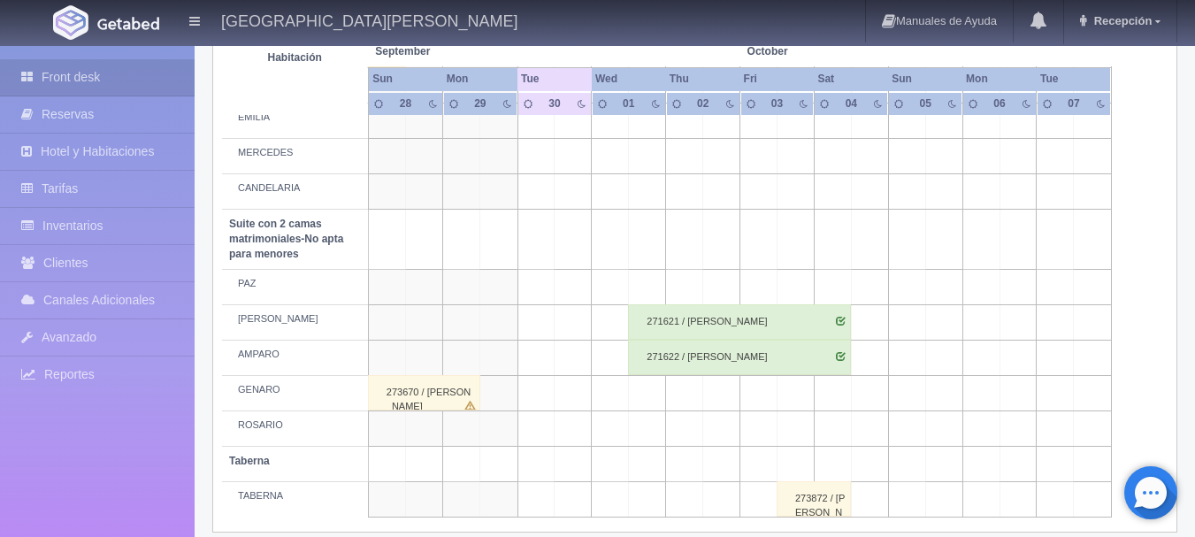
scroll to position [1388, 0]
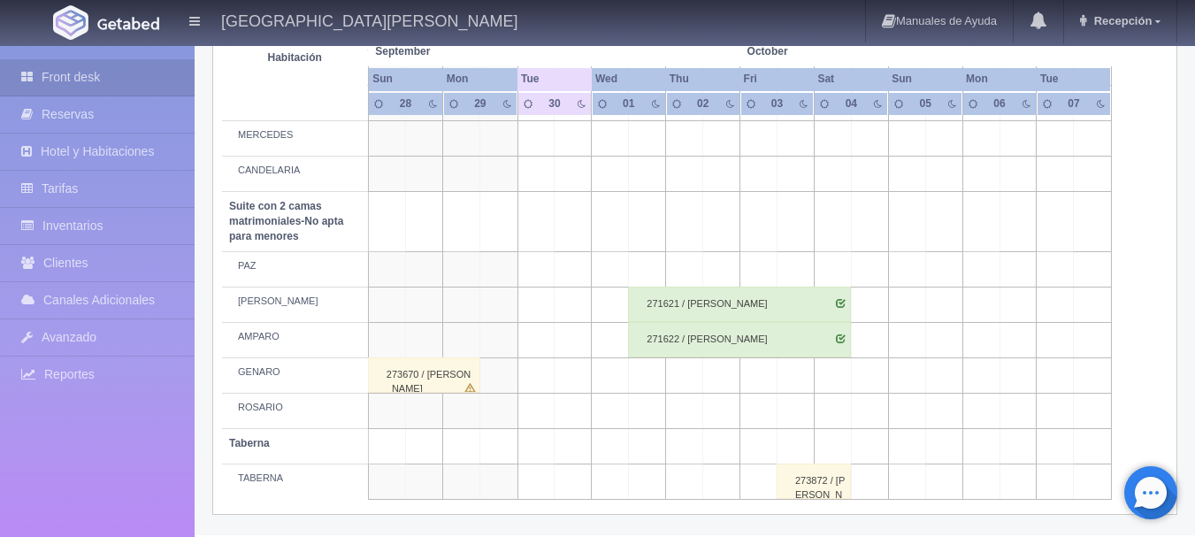
click at [1042, 498] on td at bounding box center [1055, 481] width 37 height 35
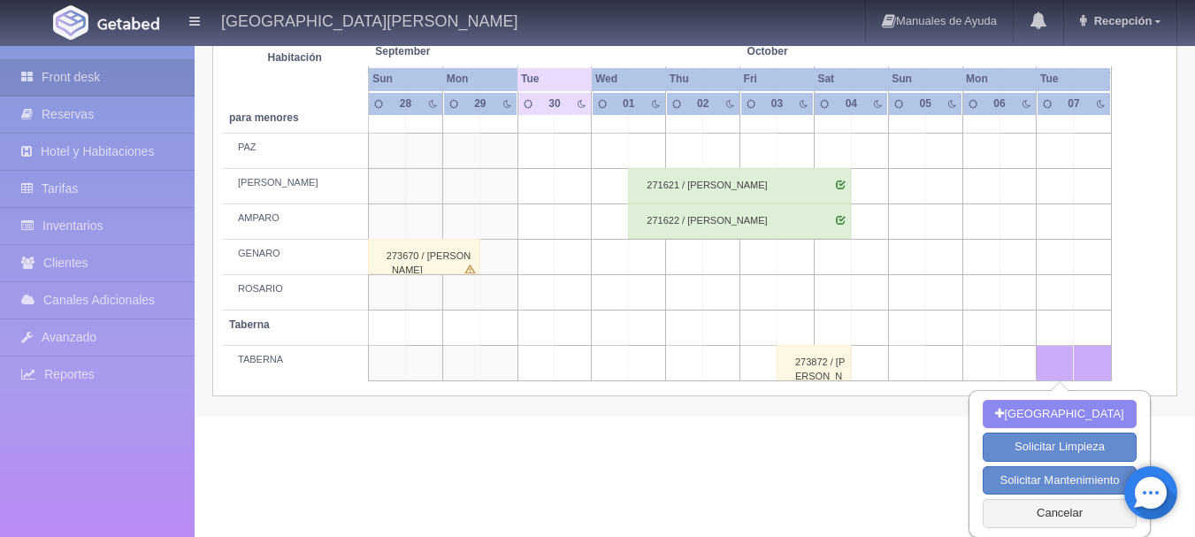
scroll to position [1508, 0]
click at [1059, 523] on button "Cancelar" at bounding box center [1059, 512] width 153 height 29
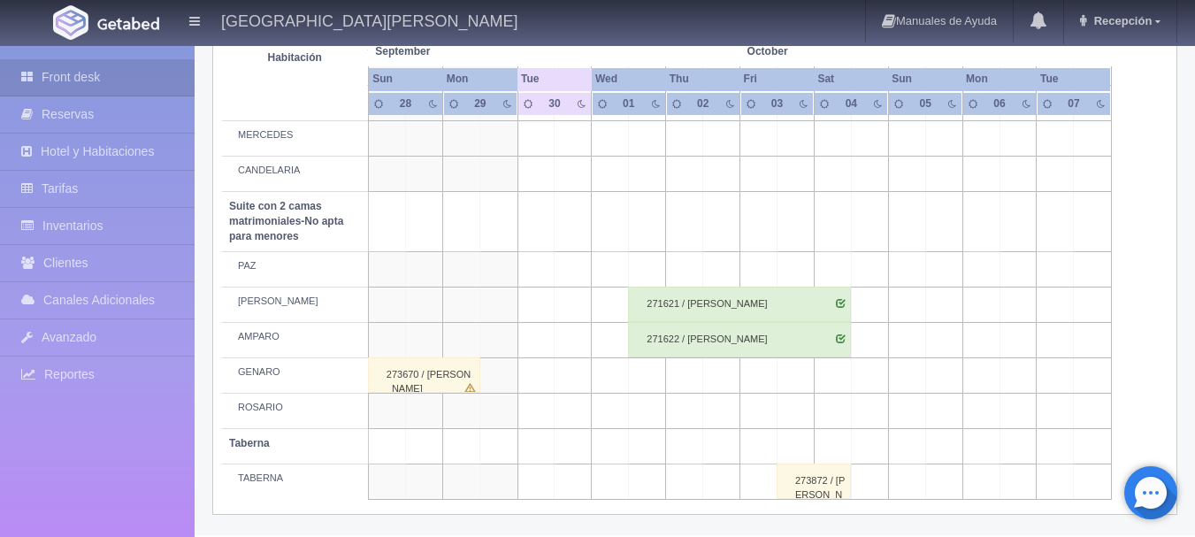
scroll to position [1388, 0]
click at [1151, 490] on div at bounding box center [1150, 492] width 53 height 53
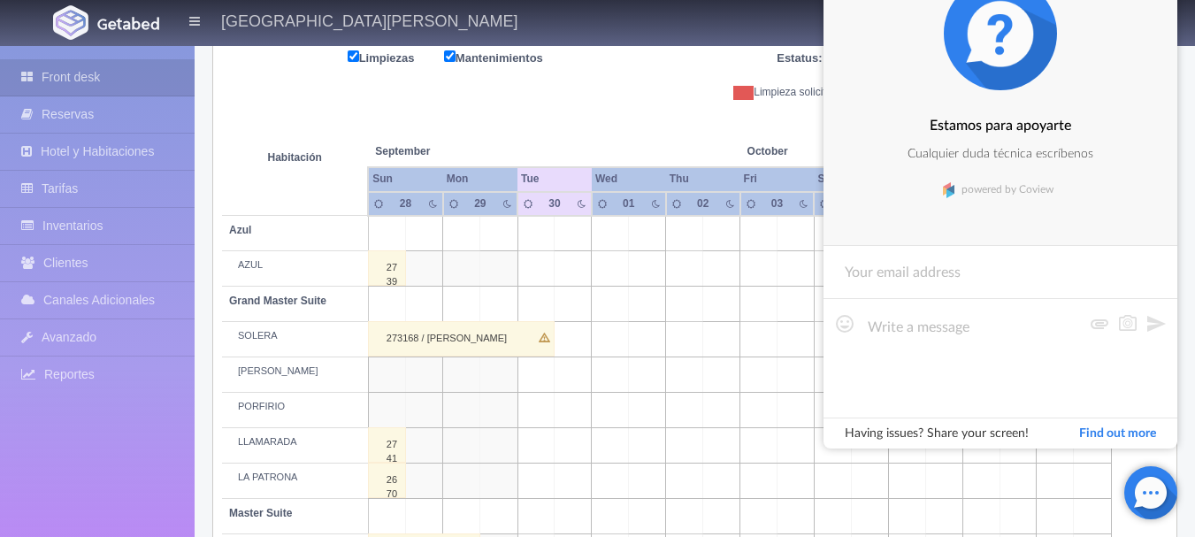
scroll to position [231, 0]
click at [940, 38] on div "Estamos para apoyarte Cualquier duda técnica escríbenos powered by Coview" at bounding box center [1001, 90] width 354 height 311
click at [608, 90] on div "Limpiezas Mantenimientos Estatus: Pago Pendiente Hospedaje Pagado Check-in Chec…" at bounding box center [695, 74] width 946 height 53
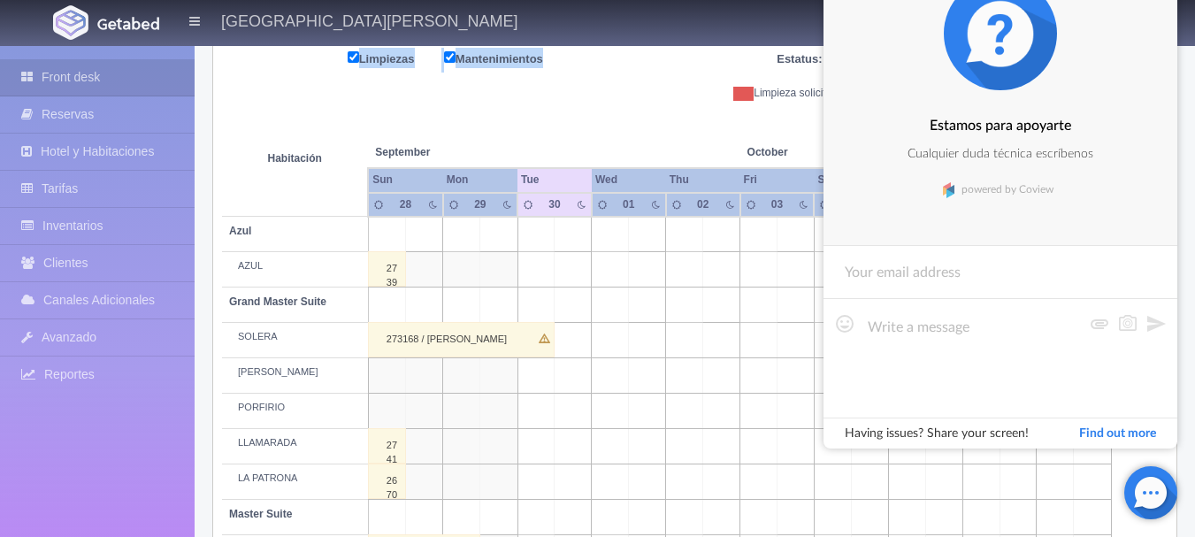
click at [608, 90] on div "Limpiezas Mantenimientos Estatus: Pago Pendiente Hospedaje Pagado Check-in Chec…" at bounding box center [695, 74] width 946 height 53
click at [1150, 490] on div at bounding box center [1150, 492] width 53 height 53
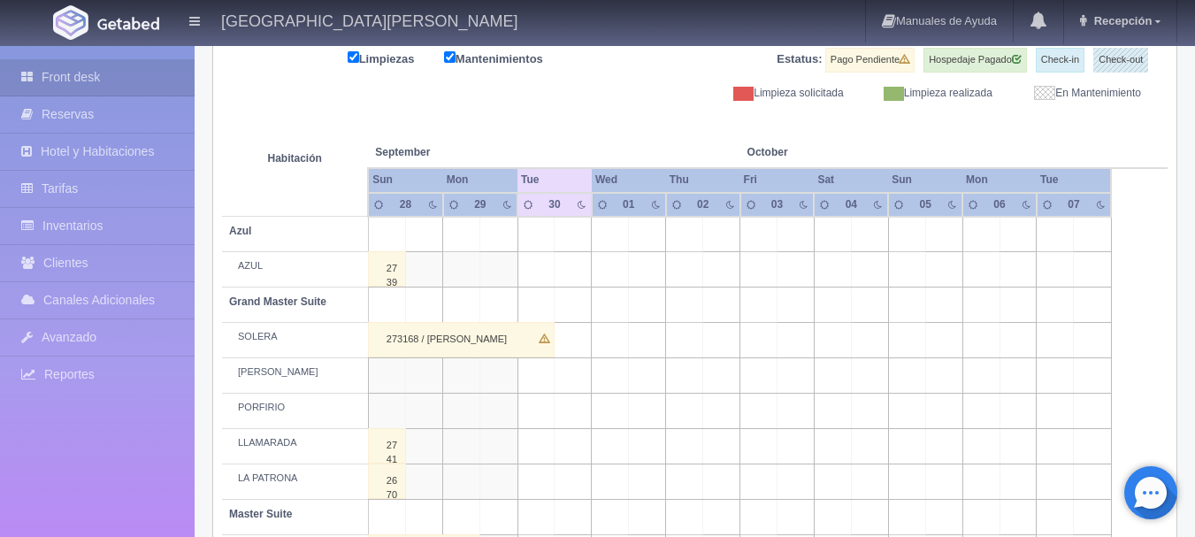
click at [1150, 490] on div at bounding box center [1150, 492] width 53 height 53
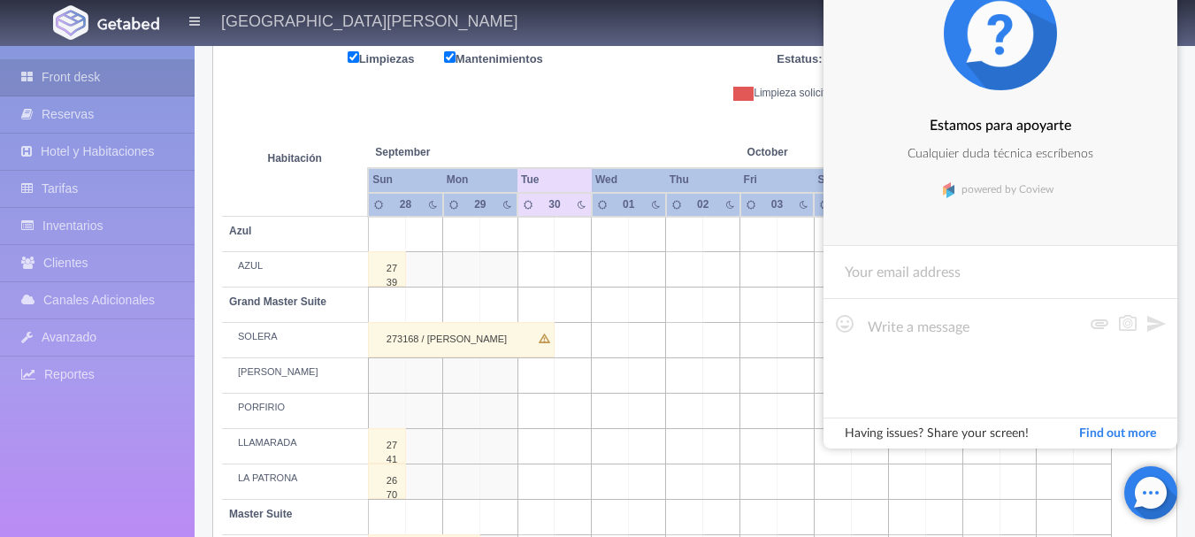
click at [1150, 490] on div at bounding box center [1150, 492] width 53 height 53
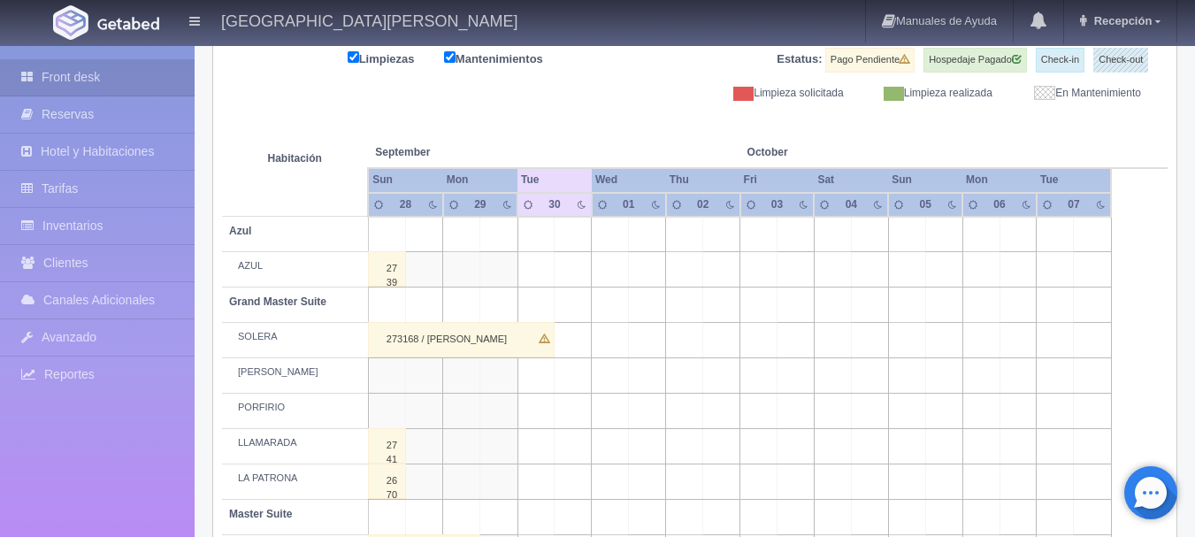
click at [1150, 490] on div at bounding box center [1150, 492] width 53 height 53
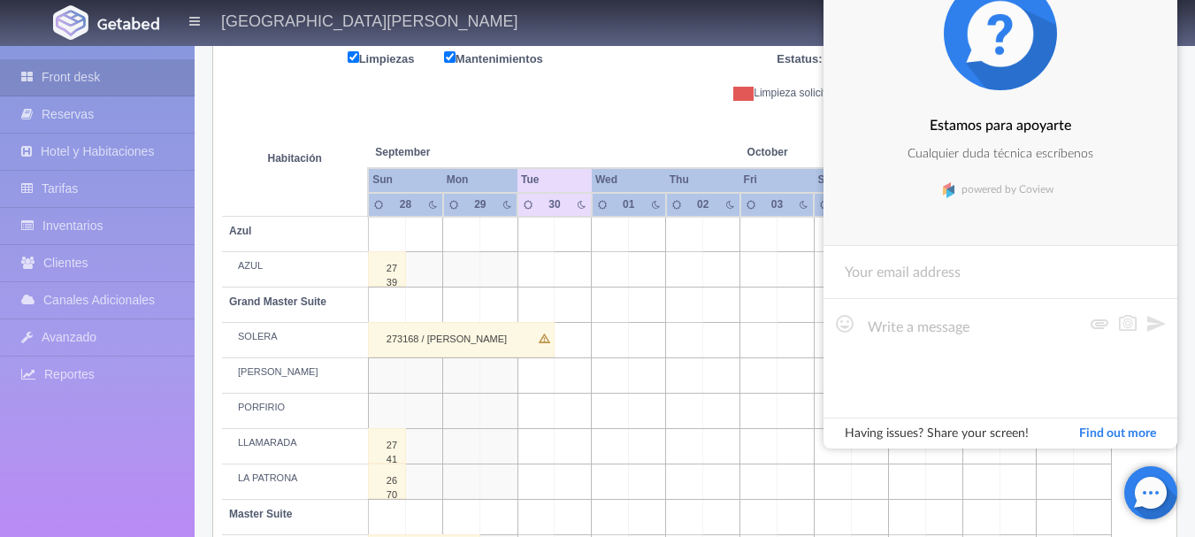
click at [1150, 490] on div at bounding box center [1150, 492] width 53 height 53
